Goal: Information Seeking & Learning: Find specific fact

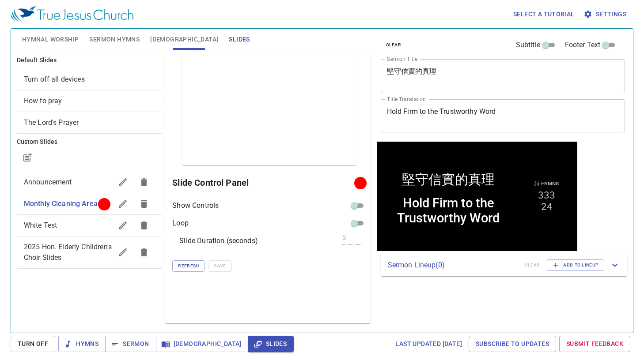
click at [84, 34] on button "Sermon Hymns" at bounding box center [114, 39] width 61 height 21
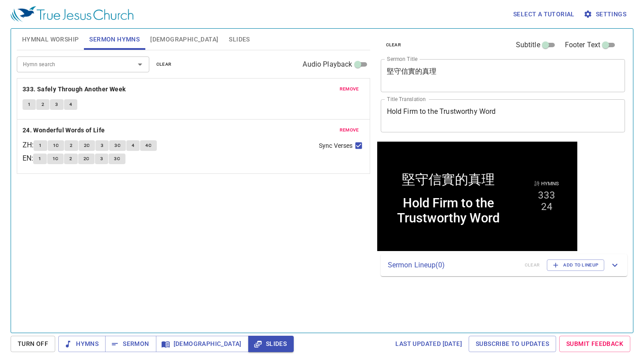
click at [192, 50] on div "Hymn search Hymn search clear Audio Playback" at bounding box center [193, 64] width 353 height 28
click at [229, 39] on span "Slides" at bounding box center [239, 39] width 21 height 11
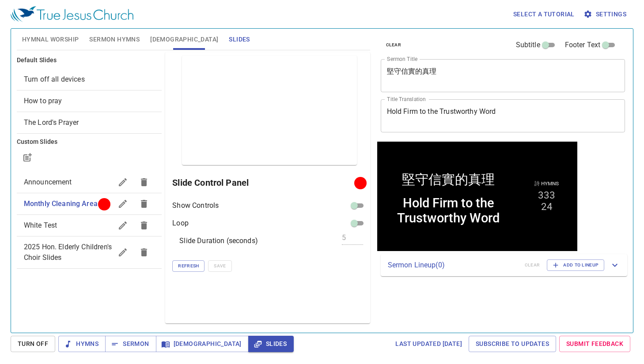
click at [109, 38] on span "Sermon Hymns" at bounding box center [114, 39] width 50 height 11
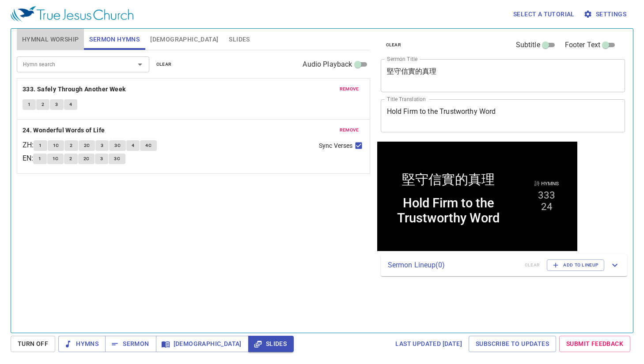
click at [26, 34] on span "Hymnal Worship" at bounding box center [50, 39] width 57 height 11
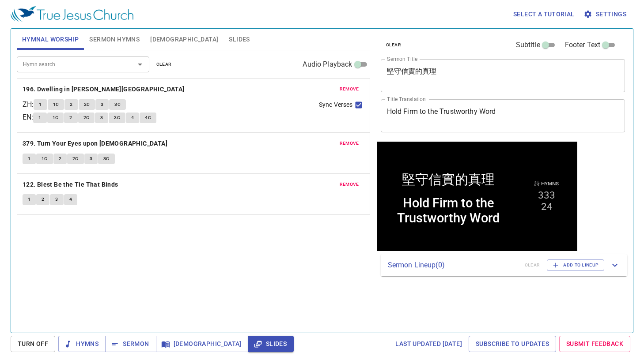
click at [356, 86] on span "remove" at bounding box center [349, 89] width 19 height 8
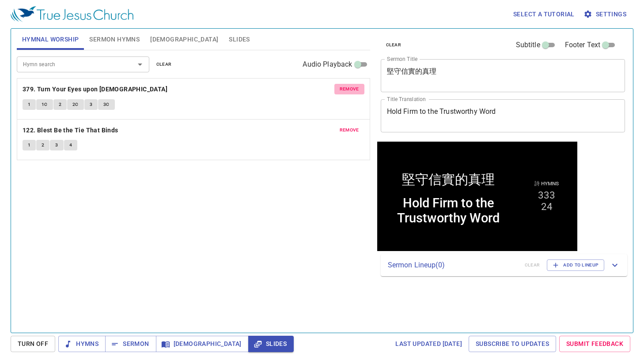
click at [356, 86] on span "remove" at bounding box center [349, 89] width 19 height 8
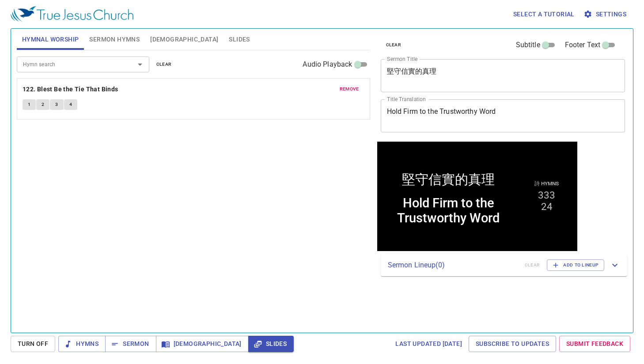
click at [356, 86] on span "remove" at bounding box center [349, 89] width 19 height 8
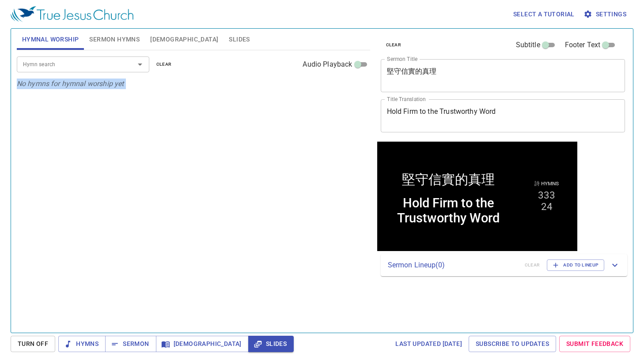
click at [356, 86] on p "No hymns for hymnal worship yet" at bounding box center [193, 84] width 353 height 11
click at [34, 73] on div "Hymn search Hymn search clear Audio Playback" at bounding box center [193, 64] width 353 height 28
click at [41, 67] on input "Hymn search" at bounding box center [69, 64] width 101 height 10
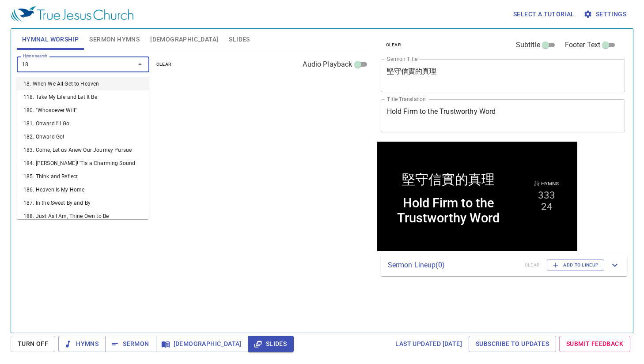
type input "187"
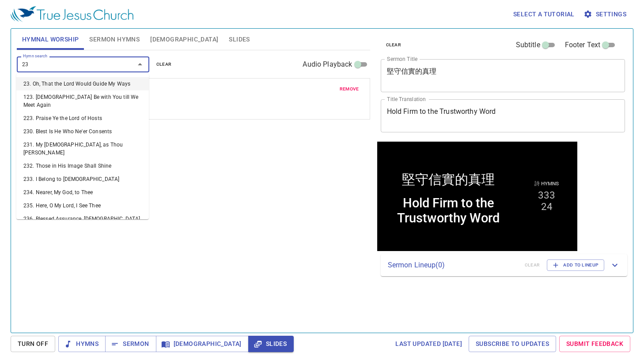
type input "236"
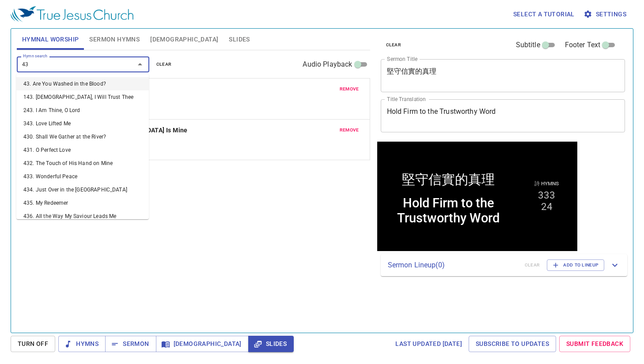
type input "436"
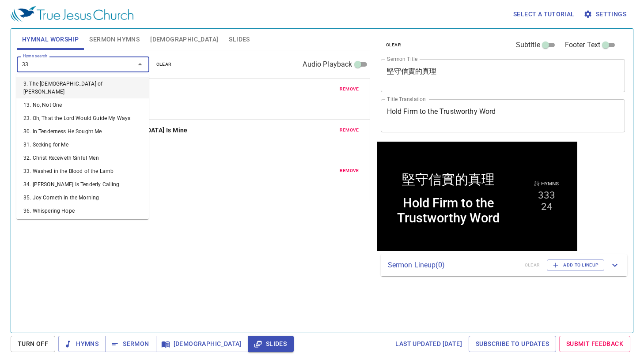
type input "339"
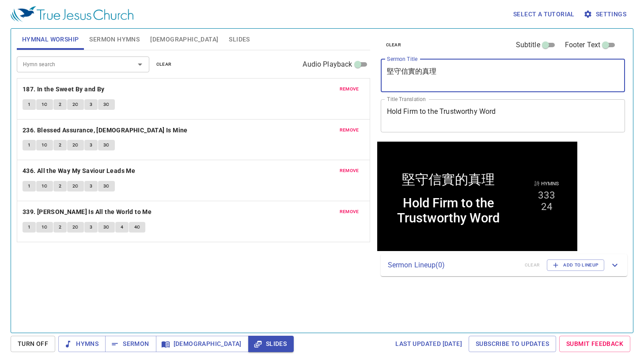
drag, startPoint x: 459, startPoint y: 76, endPoint x: 322, endPoint y: 72, distance: 136.5
click at [322, 72] on div "Hymnal Worship Sermon Hymns Bible Slides Hymn search Hymn search clear Audio Pl…" at bounding box center [322, 177] width 618 height 304
paste textarea "省思參孫的服事"
type textarea "省思參孫的服事"
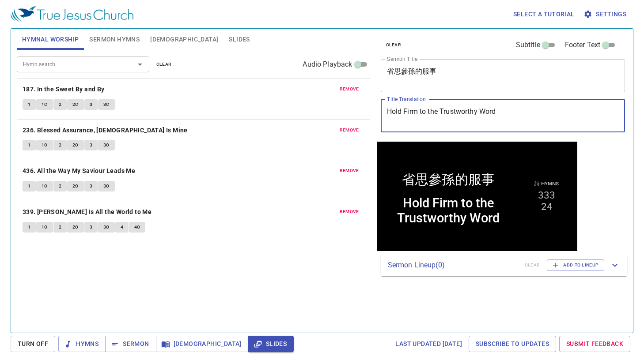
drag, startPoint x: 550, startPoint y: 112, endPoint x: 357, endPoint y: 99, distance: 193.9
click at [357, 99] on div "Hymnal Worship Sermon Hymns Bible Slides Hymn search Hymn search clear Audio Pl…" at bounding box center [322, 177] width 618 height 304
paste textarea "Reflection on [PERSON_NAME]‘s Servitude"
type textarea "Reflection on [PERSON_NAME]‘s Servitude"
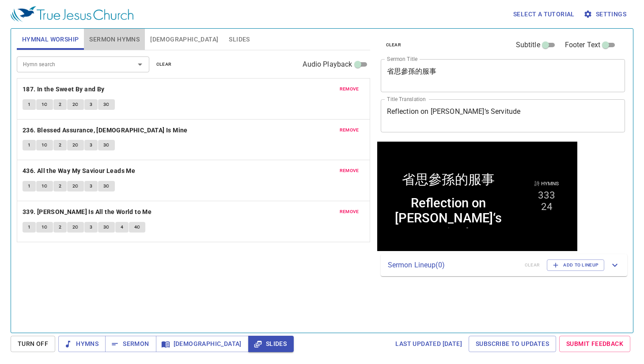
click at [107, 38] on span "Sermon Hymns" at bounding box center [114, 39] width 50 height 11
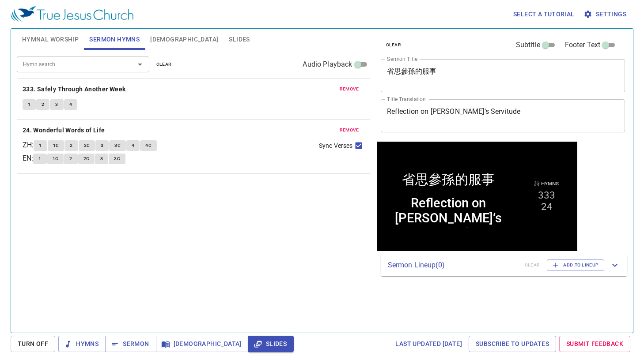
click at [66, 37] on span "Hymnal Worship" at bounding box center [50, 39] width 57 height 11
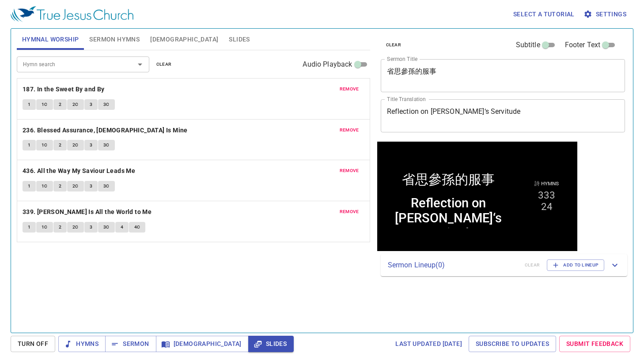
click at [122, 42] on span "Sermon Hymns" at bounding box center [114, 39] width 50 height 11
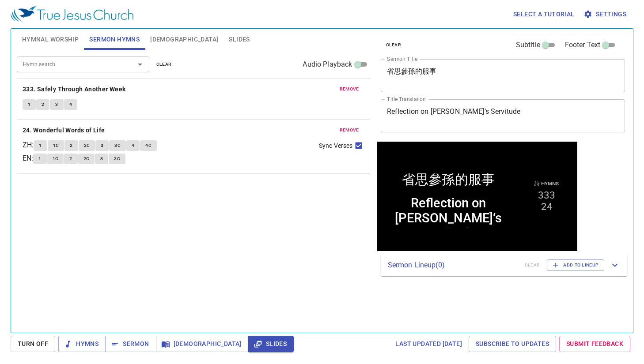
click at [117, 64] on input "Hymn search" at bounding box center [69, 64] width 101 height 10
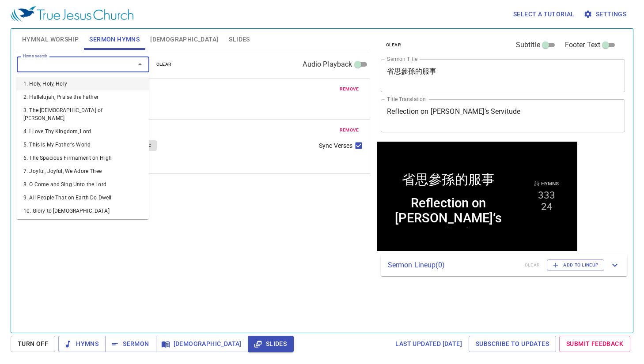
click at [168, 62] on span "clear" at bounding box center [163, 65] width 15 height 8
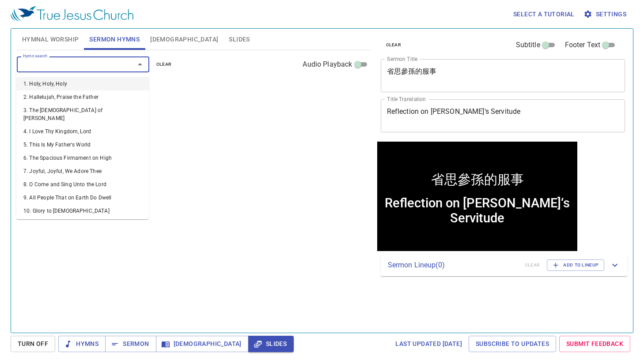
click at [112, 62] on input "Hymn search" at bounding box center [69, 64] width 101 height 10
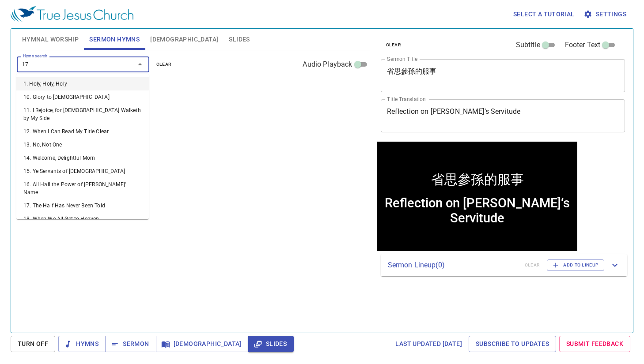
type input "176"
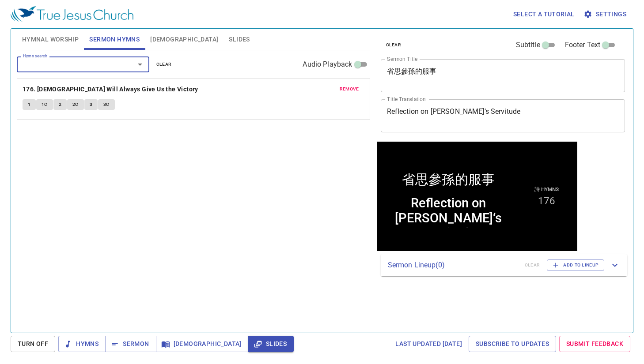
click at [114, 61] on input "Hymn search" at bounding box center [69, 64] width 101 height 10
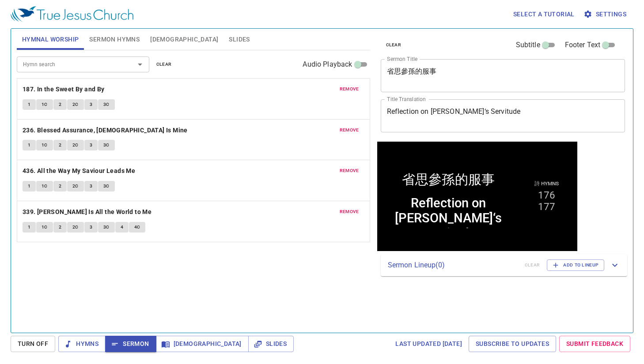
click at [147, 279] on div "Hymn search Hymn search clear Audio Playback remove 187. In the Sweet By and By…" at bounding box center [193, 187] width 353 height 275
click at [197, 284] on div "Hymn search Hymn search clear Audio Playback remove 187. In the Sweet By and By…" at bounding box center [193, 187] width 353 height 275
click at [71, 340] on icon "button" at bounding box center [68, 344] width 9 height 9
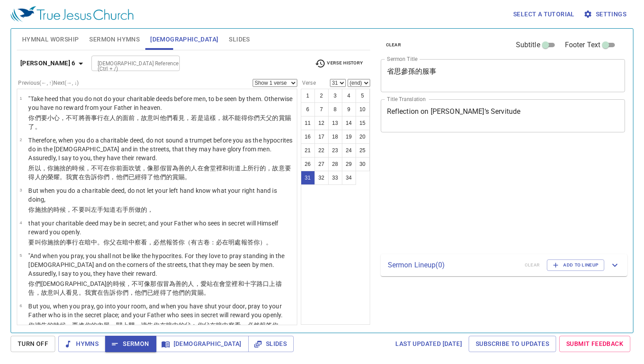
select select "31"
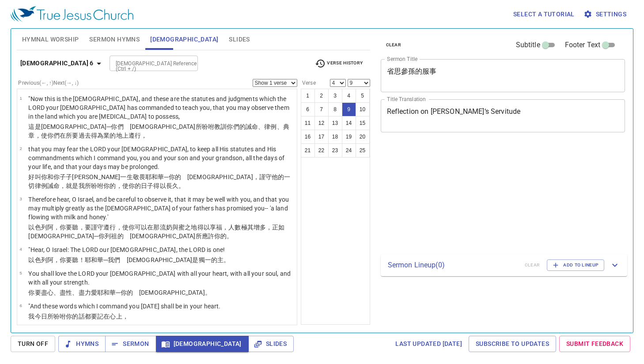
select select "4"
select select "9"
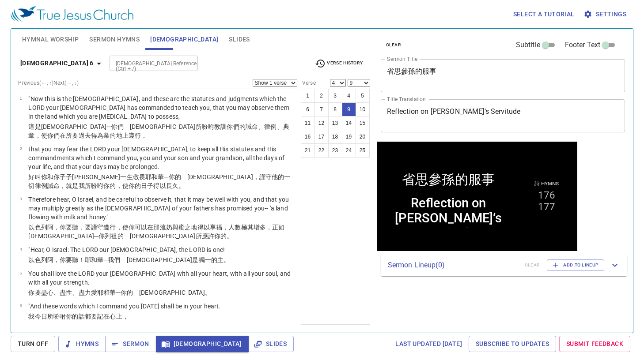
scroll to position [133, 0]
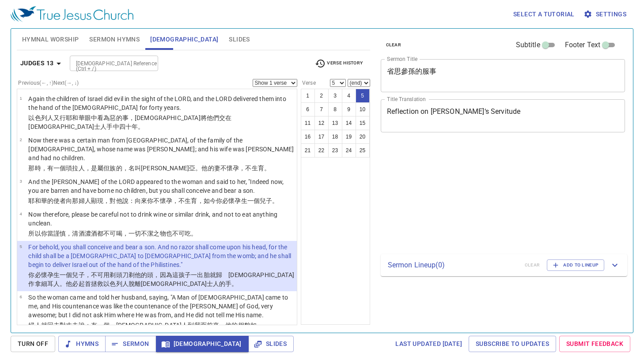
select select "5"
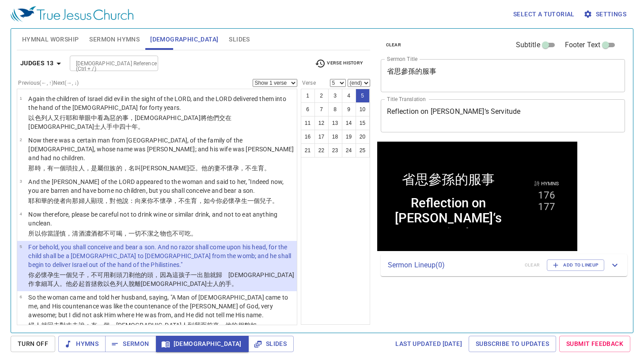
scroll to position [95, 0]
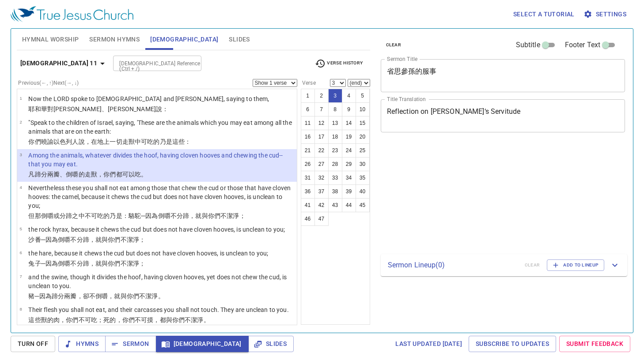
select select "3"
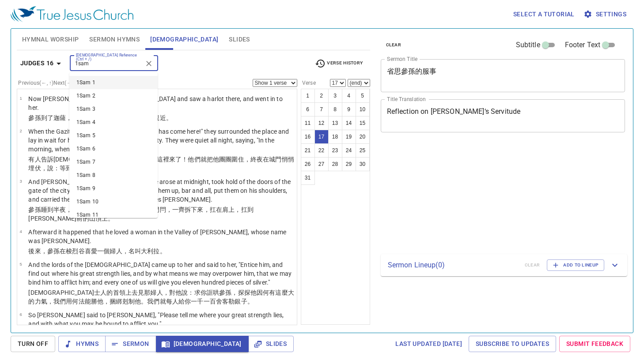
select select "17"
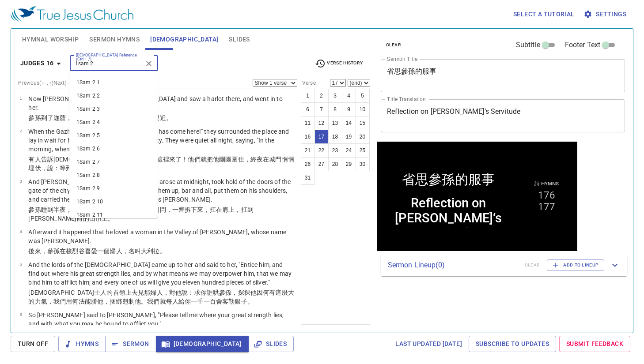
type input "1sam 2 1"
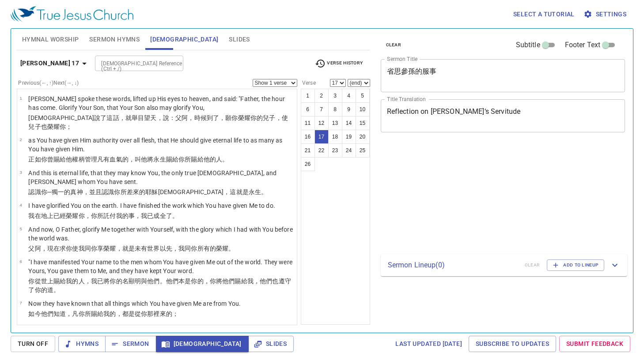
select select "17"
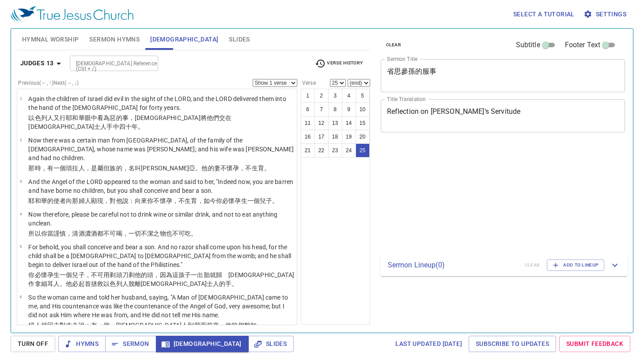
select select "25"
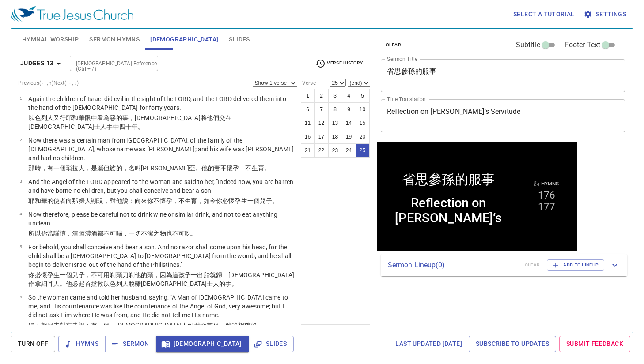
scroll to position [694, 0]
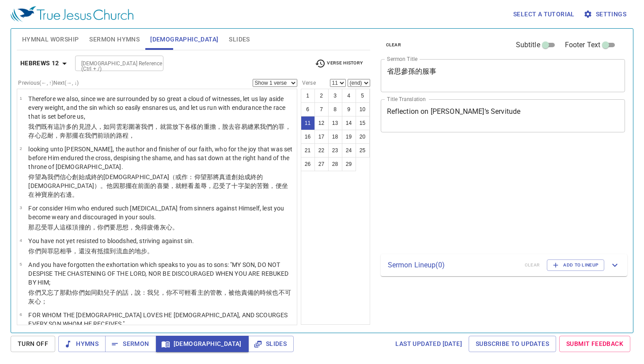
select select "11"
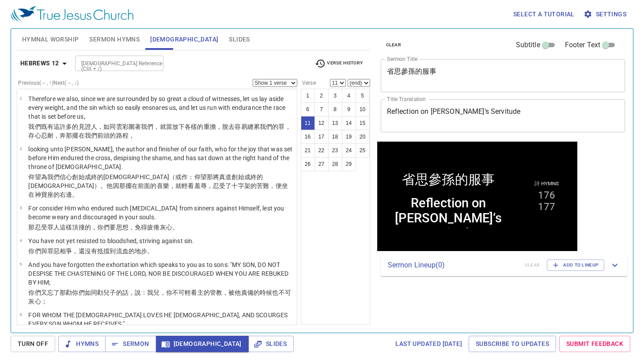
scroll to position [253, 0]
